Goal: Transaction & Acquisition: Purchase product/service

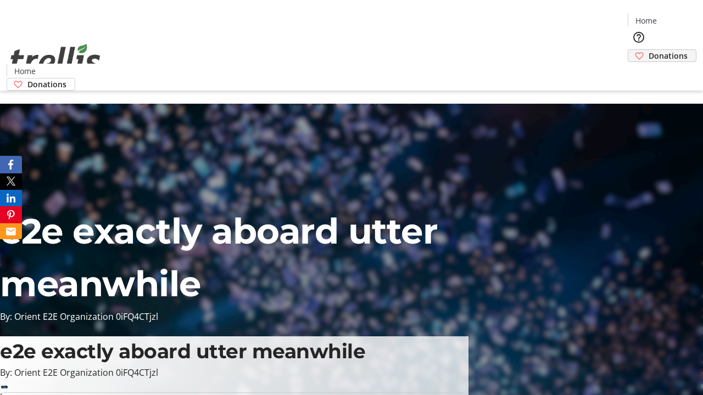
click at [649, 50] on span "Donations" at bounding box center [668, 56] width 39 height 12
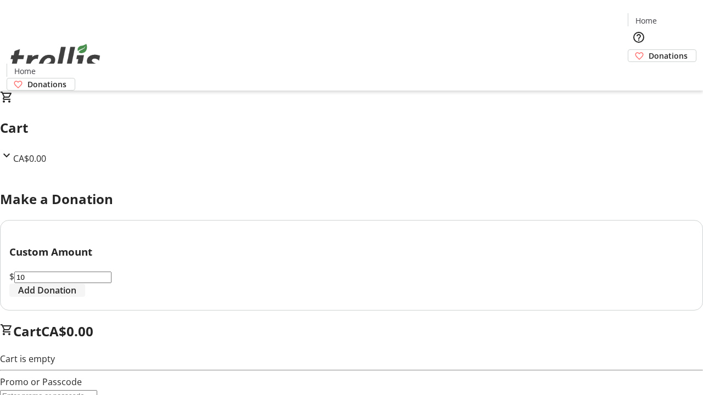
click at [76, 297] on span "Add Donation" at bounding box center [47, 290] width 58 height 13
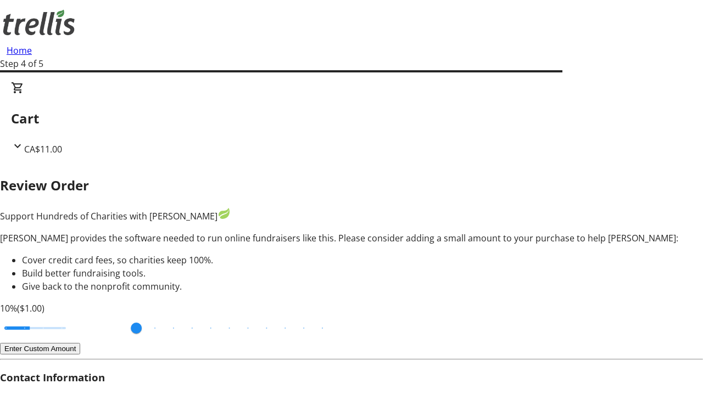
click at [80, 343] on button "Enter Custom Amount" at bounding box center [40, 349] width 80 height 12
